Goal: Find specific page/section

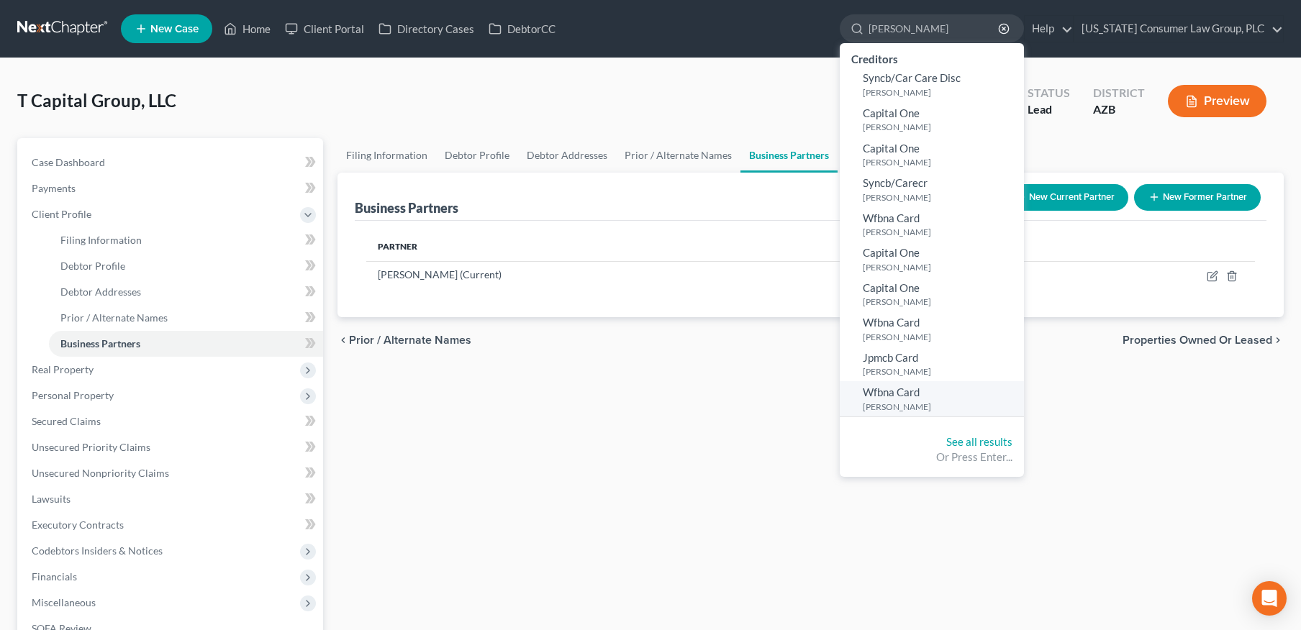
type input "[PERSON_NAME]"
click at [899, 407] on small "[PERSON_NAME]" at bounding box center [942, 407] width 158 height 12
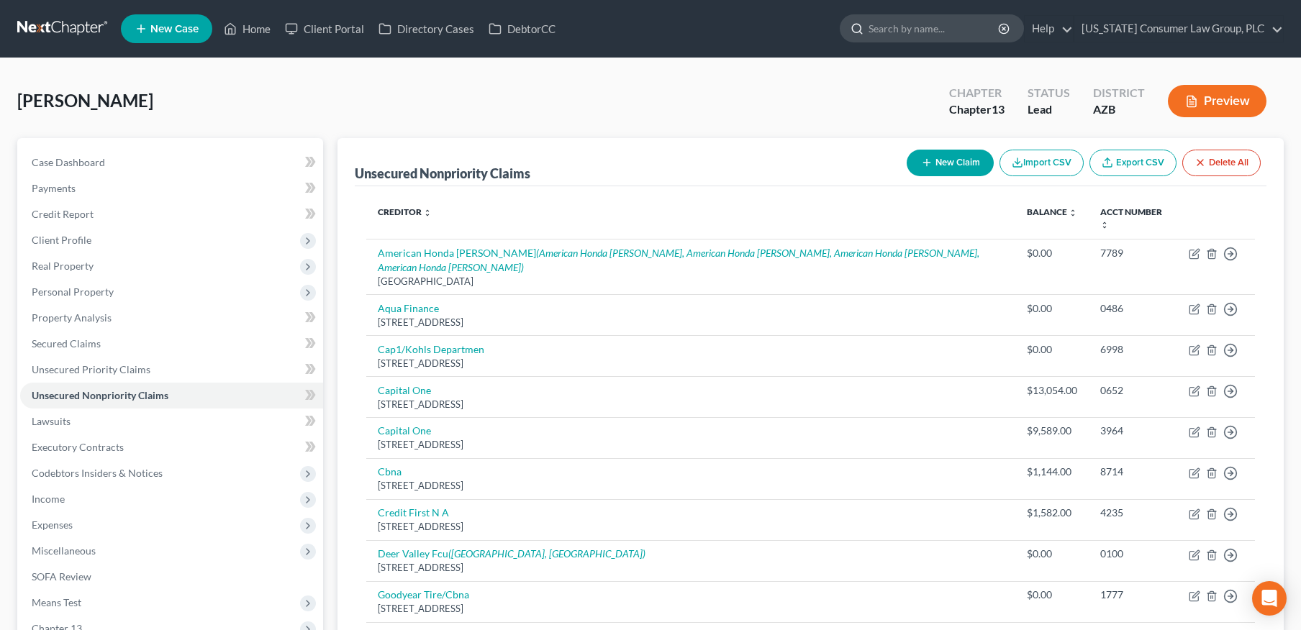
click at [955, 32] on input "search" at bounding box center [935, 28] width 132 height 27
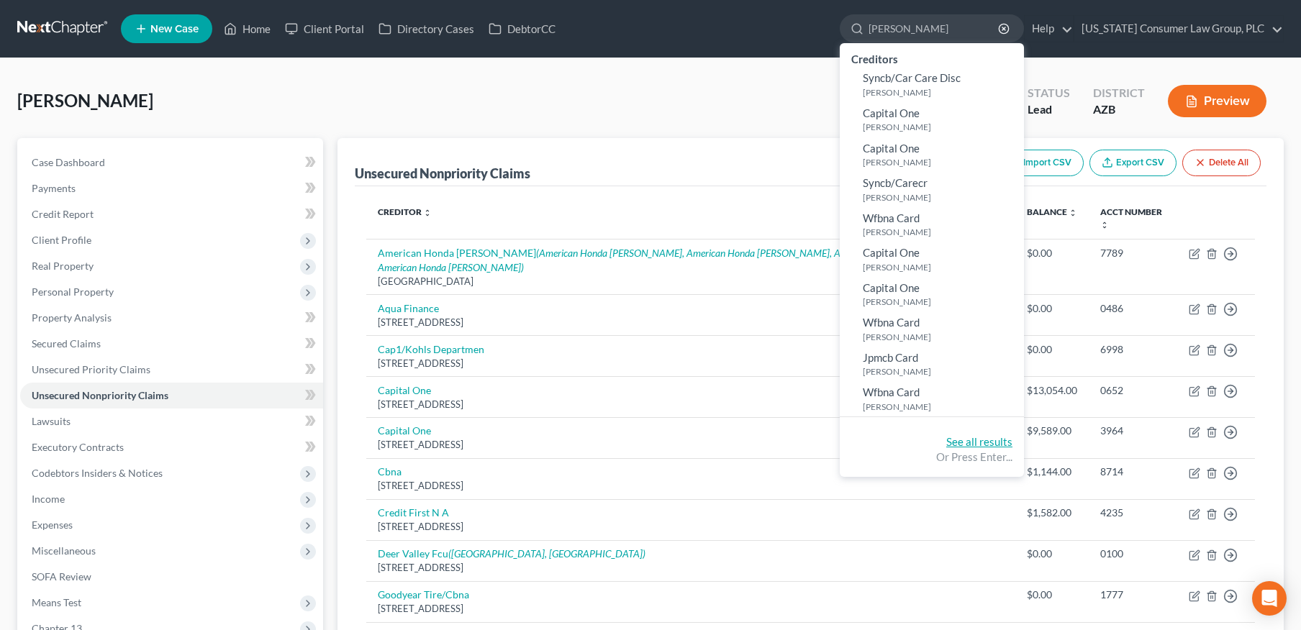
type input "[PERSON_NAME]"
click at [997, 444] on link "See all results" at bounding box center [979, 441] width 66 height 13
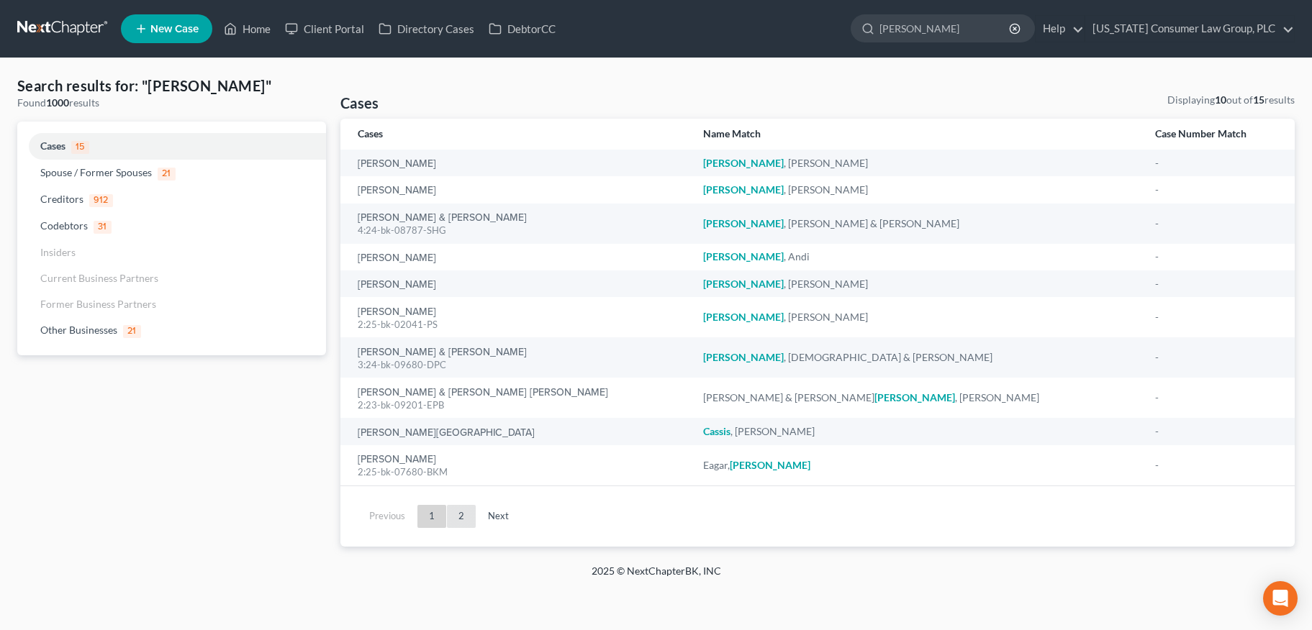
click at [461, 516] on link "2" at bounding box center [461, 516] width 29 height 23
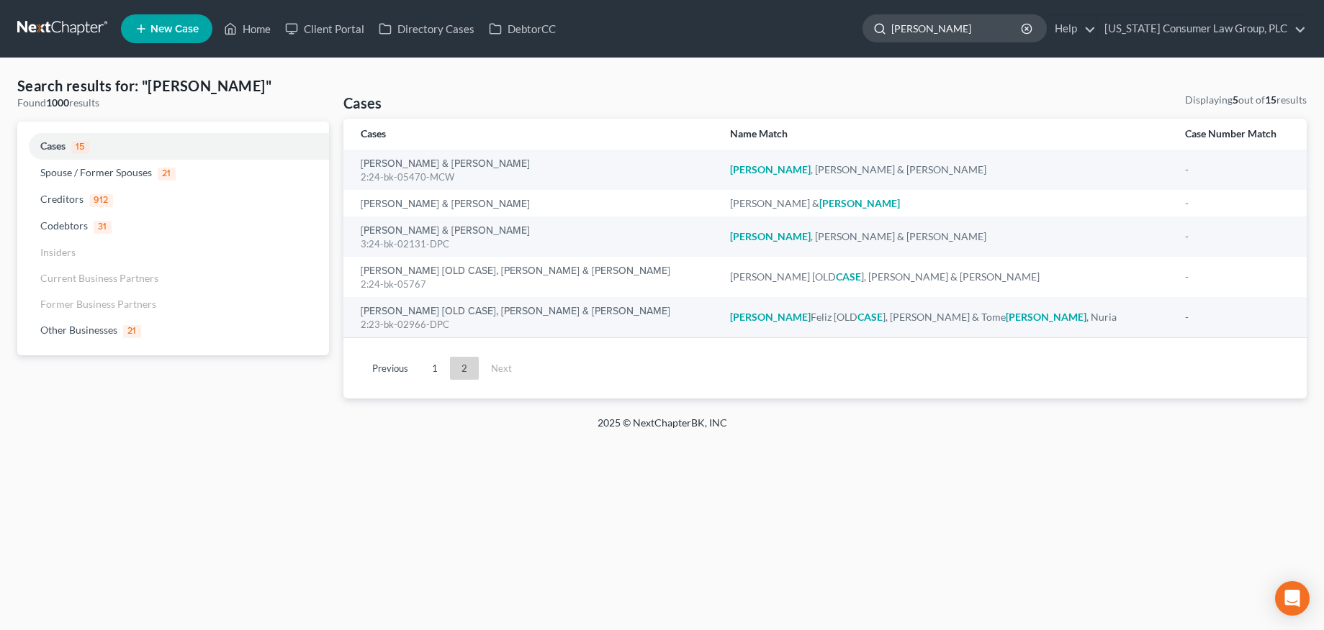
click at [1005, 24] on input "[PERSON_NAME]" at bounding box center [957, 28] width 132 height 27
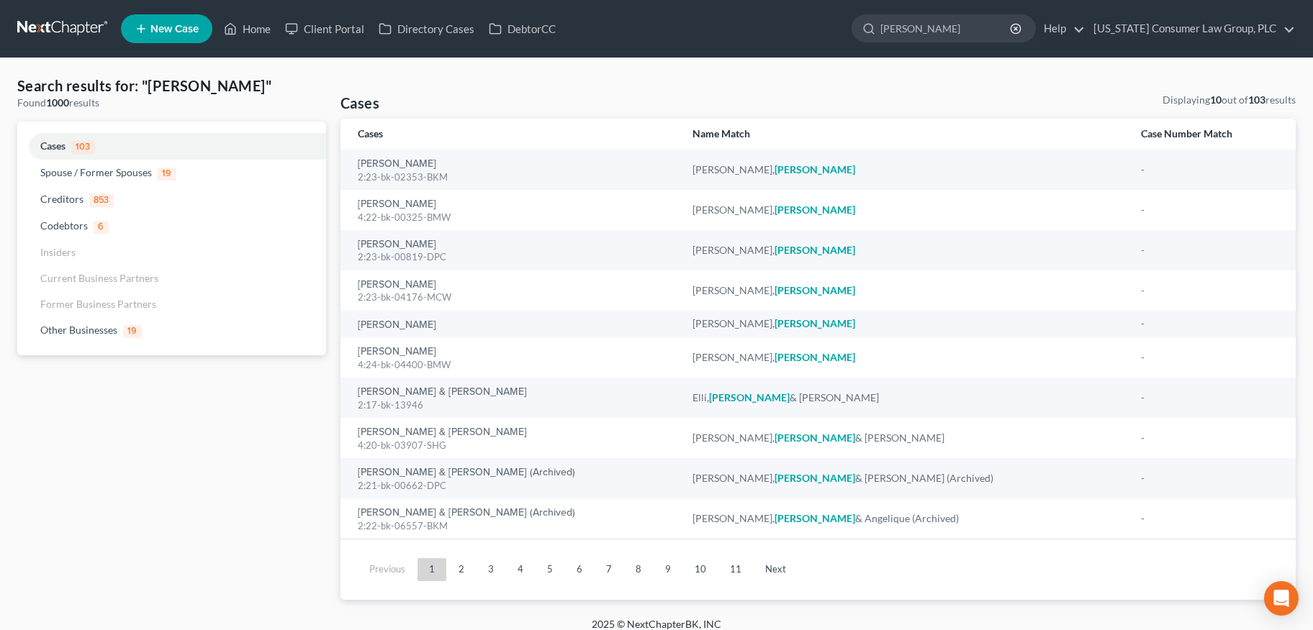
type input "[PERSON_NAME]"
